Goal: Task Accomplishment & Management: Complete application form

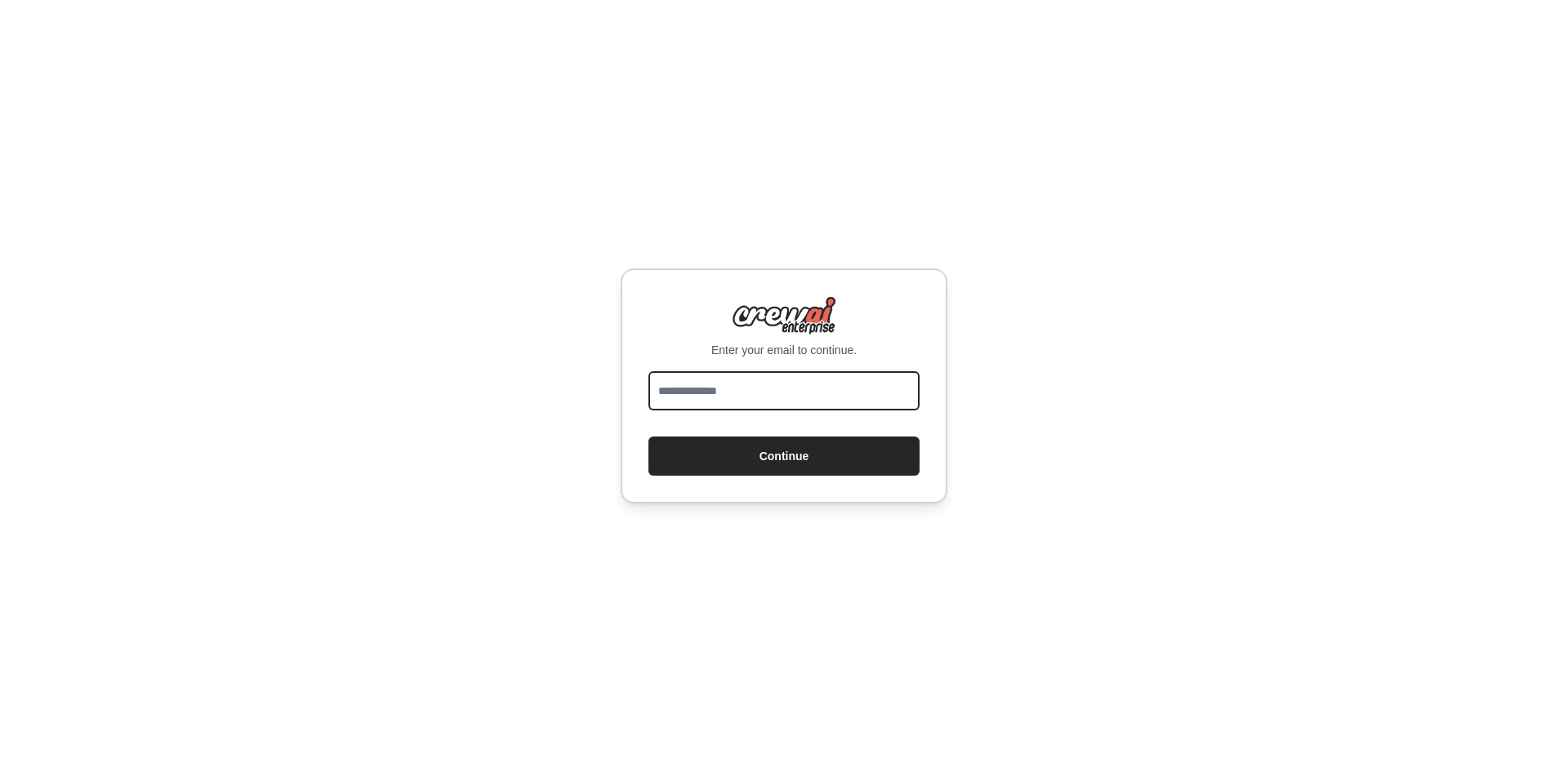
click at [738, 389] on input "email" at bounding box center [783, 390] width 271 height 39
type input "*"
